Goal: Task Accomplishment & Management: Manage account settings

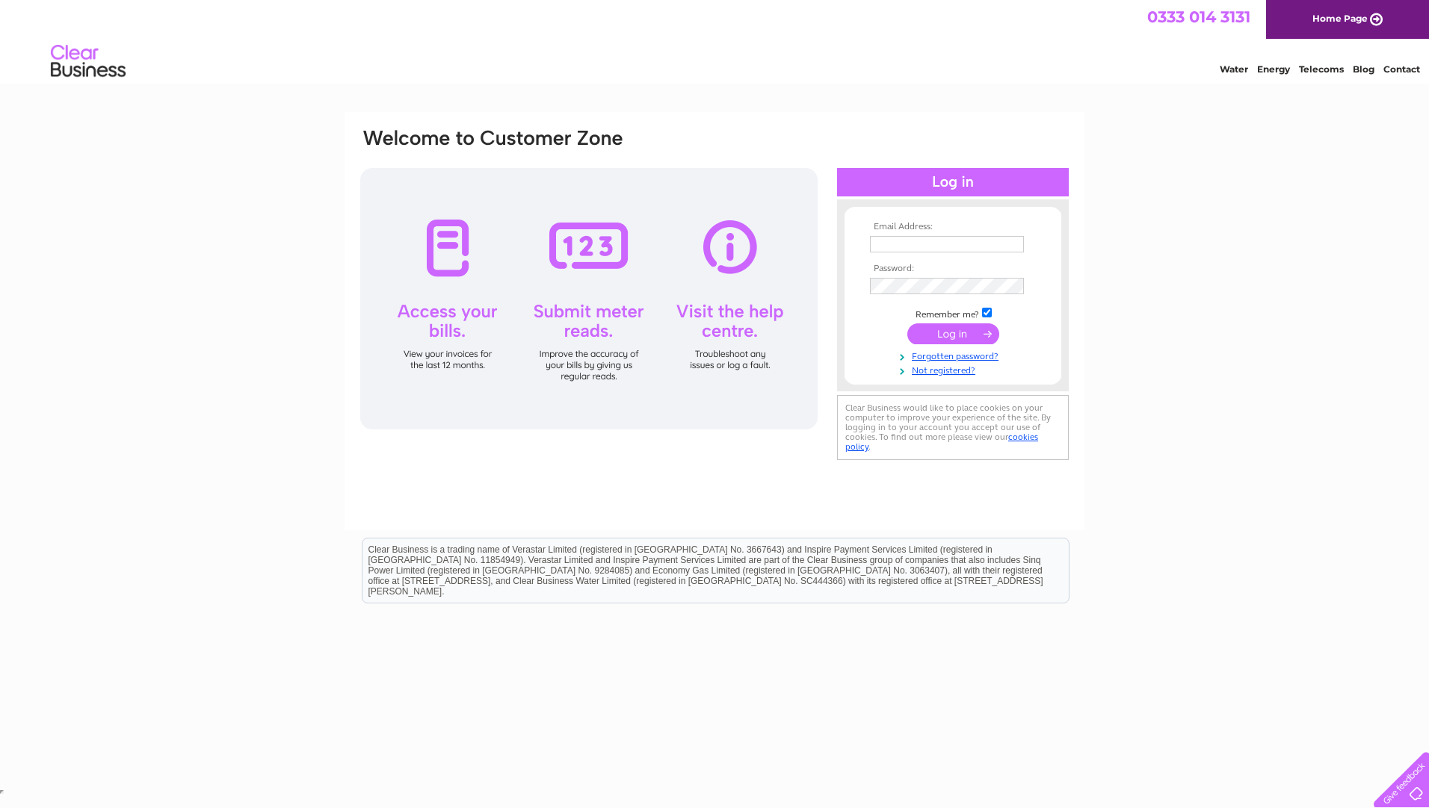
type input "[EMAIL_ADDRESS][DOMAIN_NAME]"
click at [451, 255] on div at bounding box center [588, 299] width 457 height 262
click at [936, 324] on input "submit" at bounding box center [953, 334] width 92 height 21
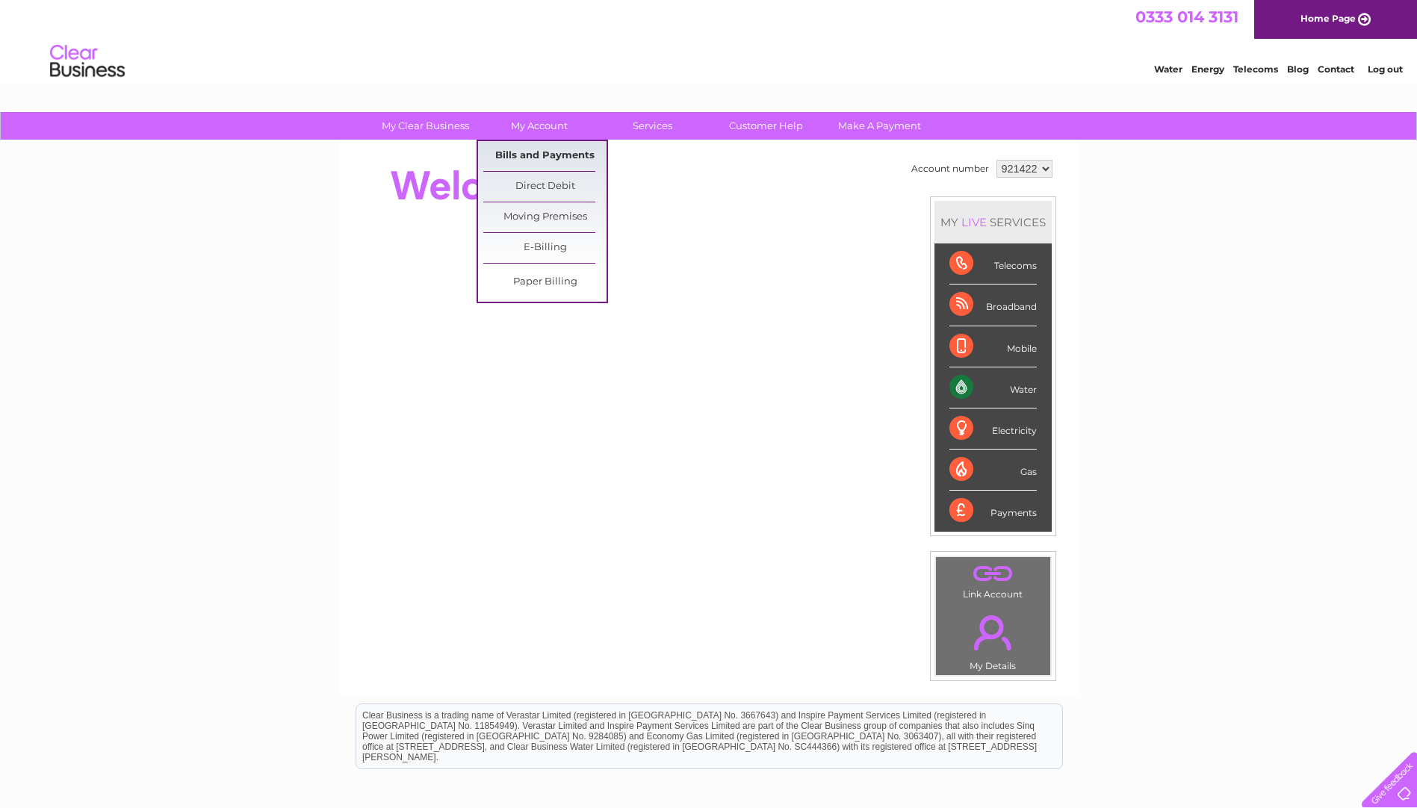
click at [523, 152] on link "Bills and Payments" at bounding box center [544, 156] width 123 height 30
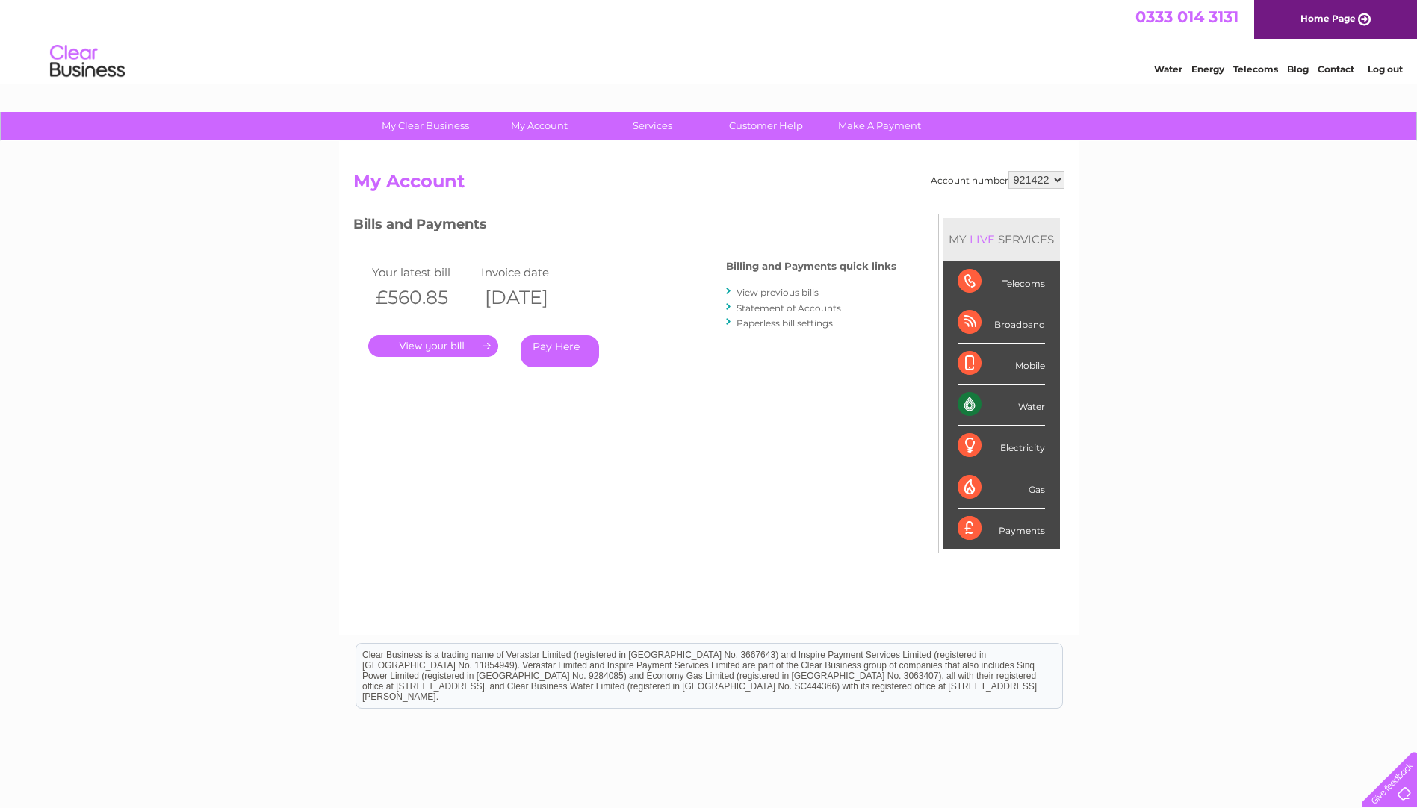
click at [448, 347] on link "." at bounding box center [433, 346] width 130 height 22
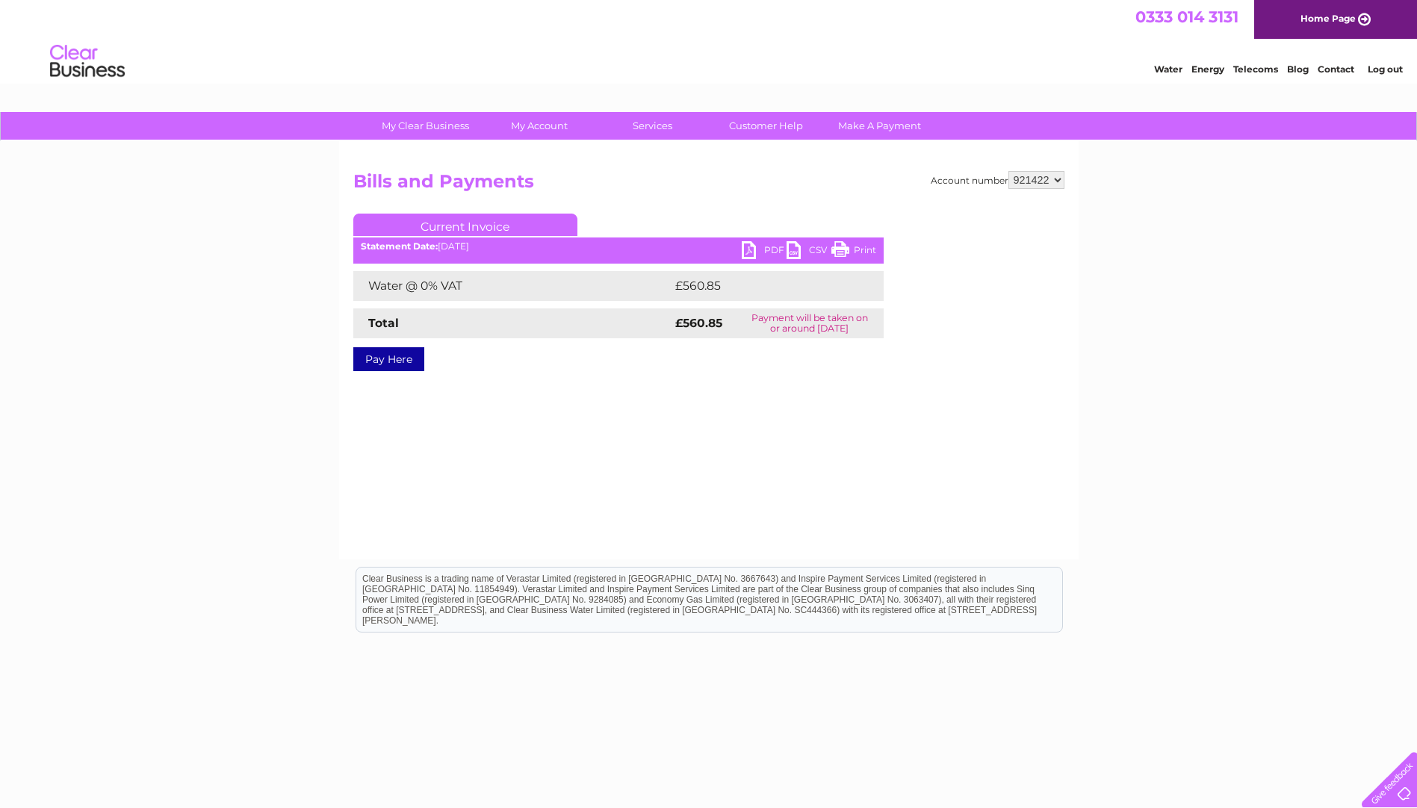
click at [749, 247] on link "PDF" at bounding box center [764, 252] width 45 height 22
